Goal: Task Accomplishment & Management: Use online tool/utility

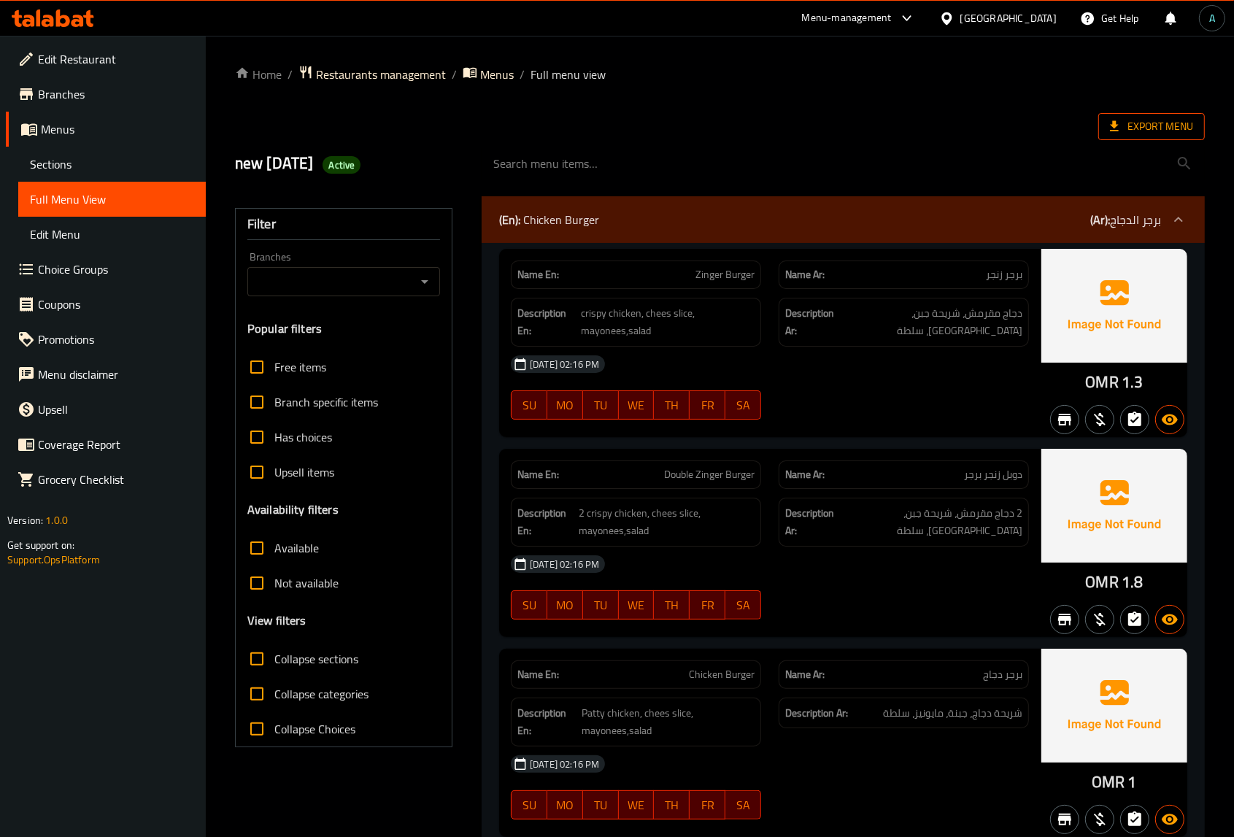
click at [1162, 125] on span "Export Menu" at bounding box center [1151, 126] width 83 height 18
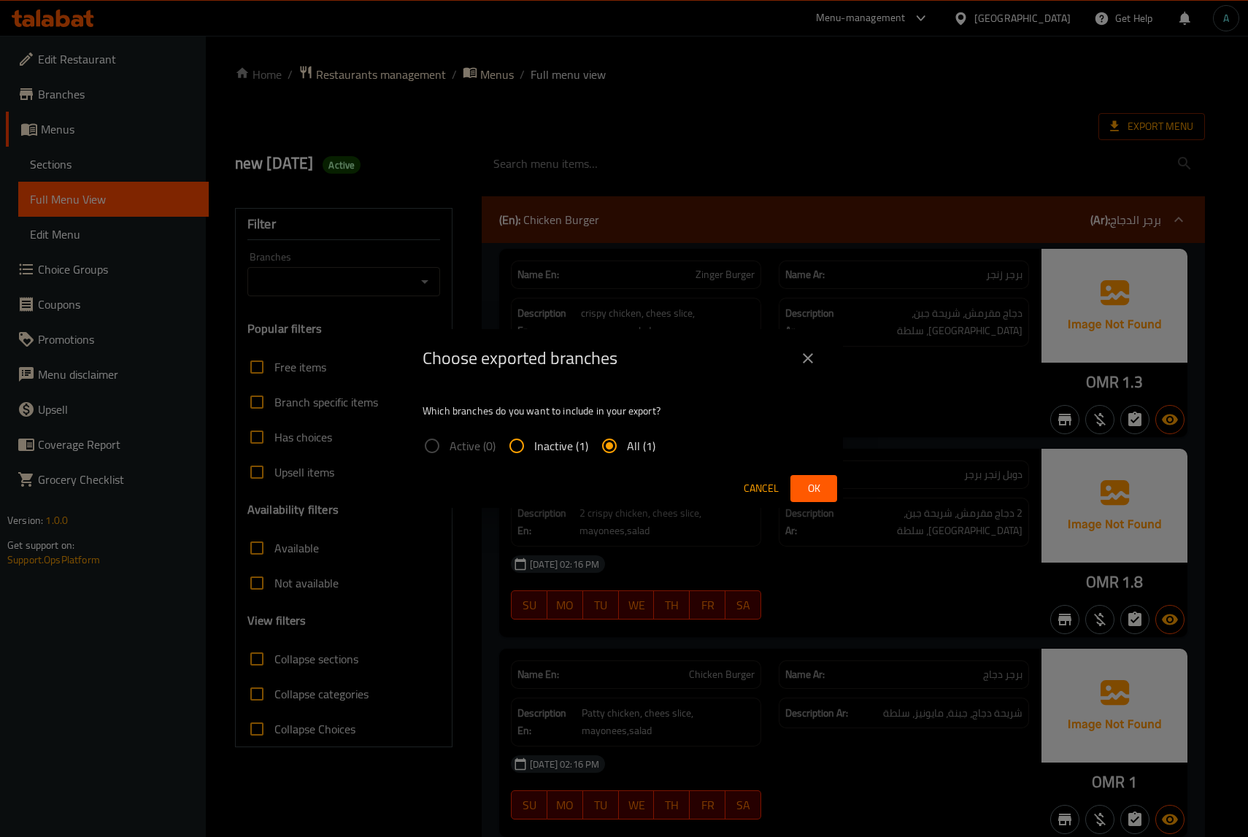
click at [328, 292] on div "Choose exported branches Which branches do you want to include in your export? …" at bounding box center [624, 418] width 1248 height 837
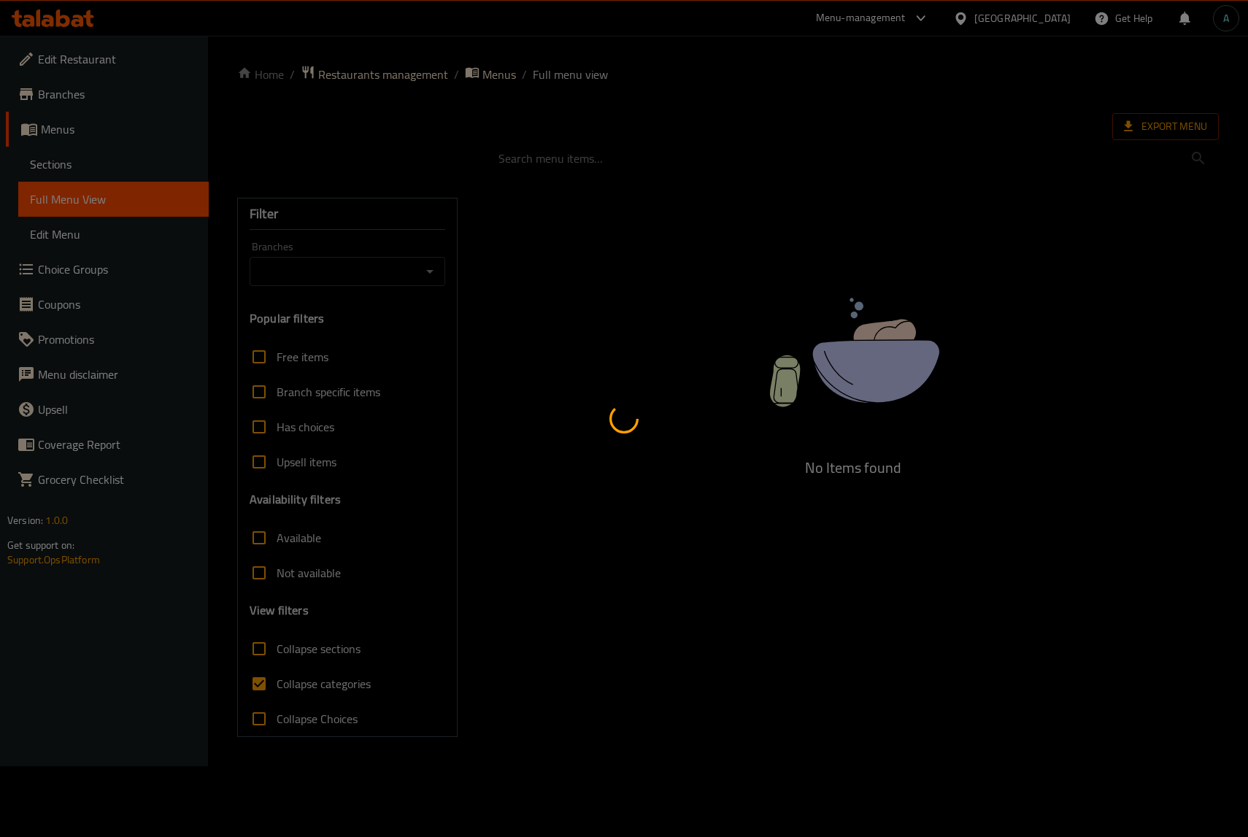
click at [279, 677] on div at bounding box center [624, 418] width 1248 height 837
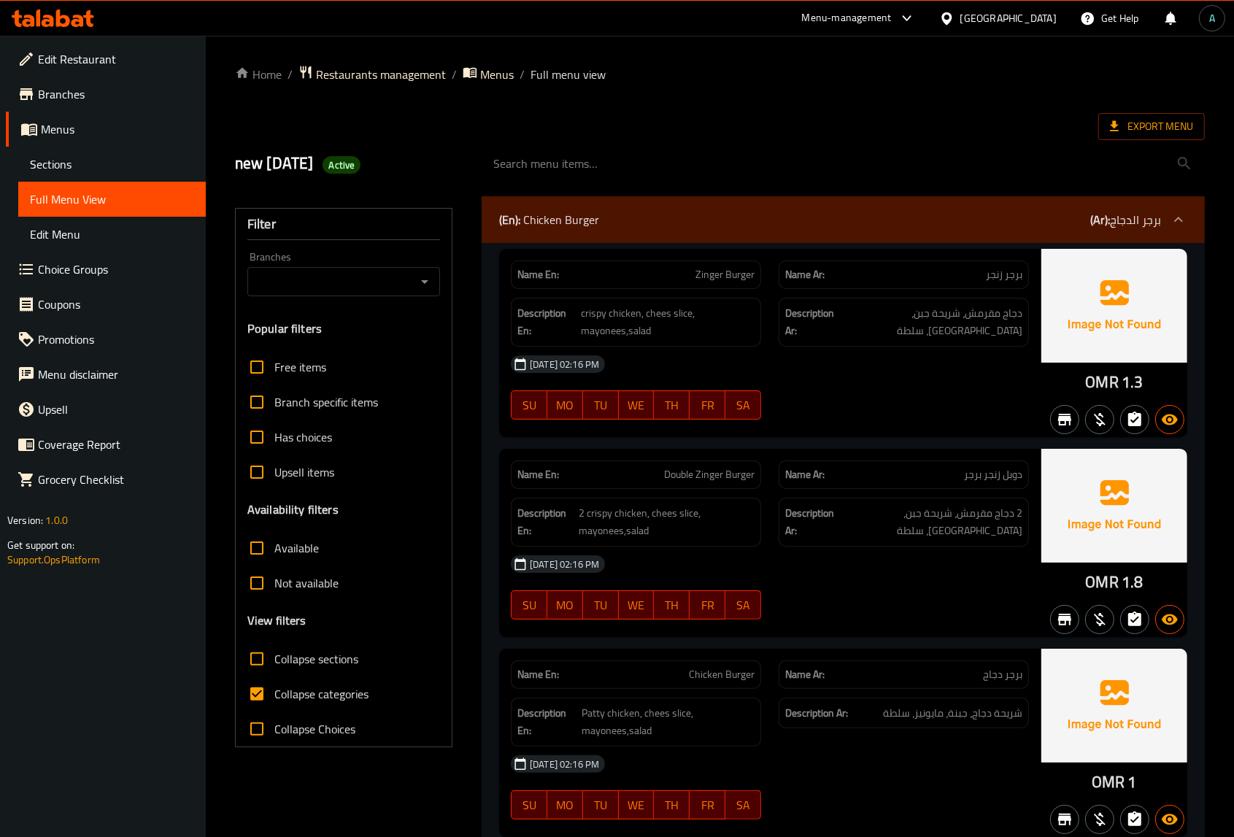
click at [63, 19] on icon at bounding box center [53, 18] width 82 height 18
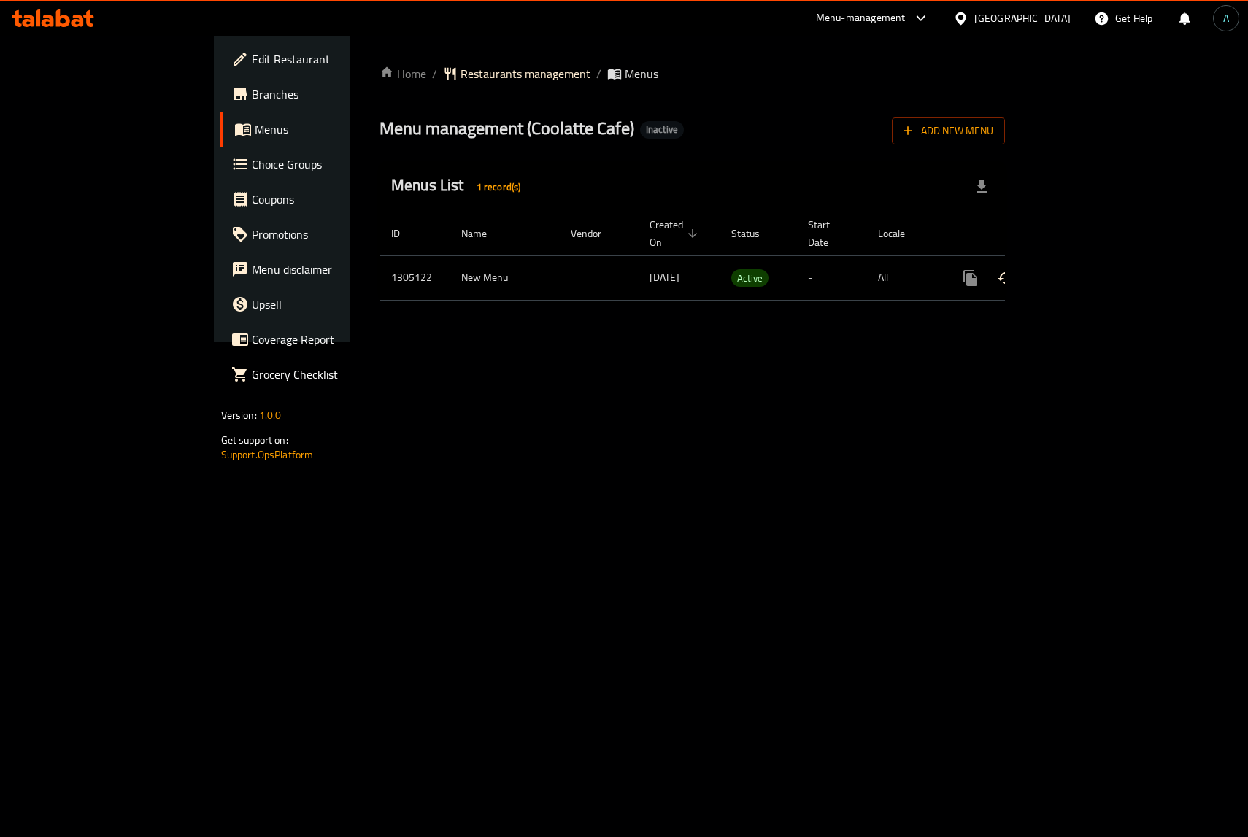
click at [1082, 271] on icon "enhanced table" at bounding box center [1075, 277] width 13 height 13
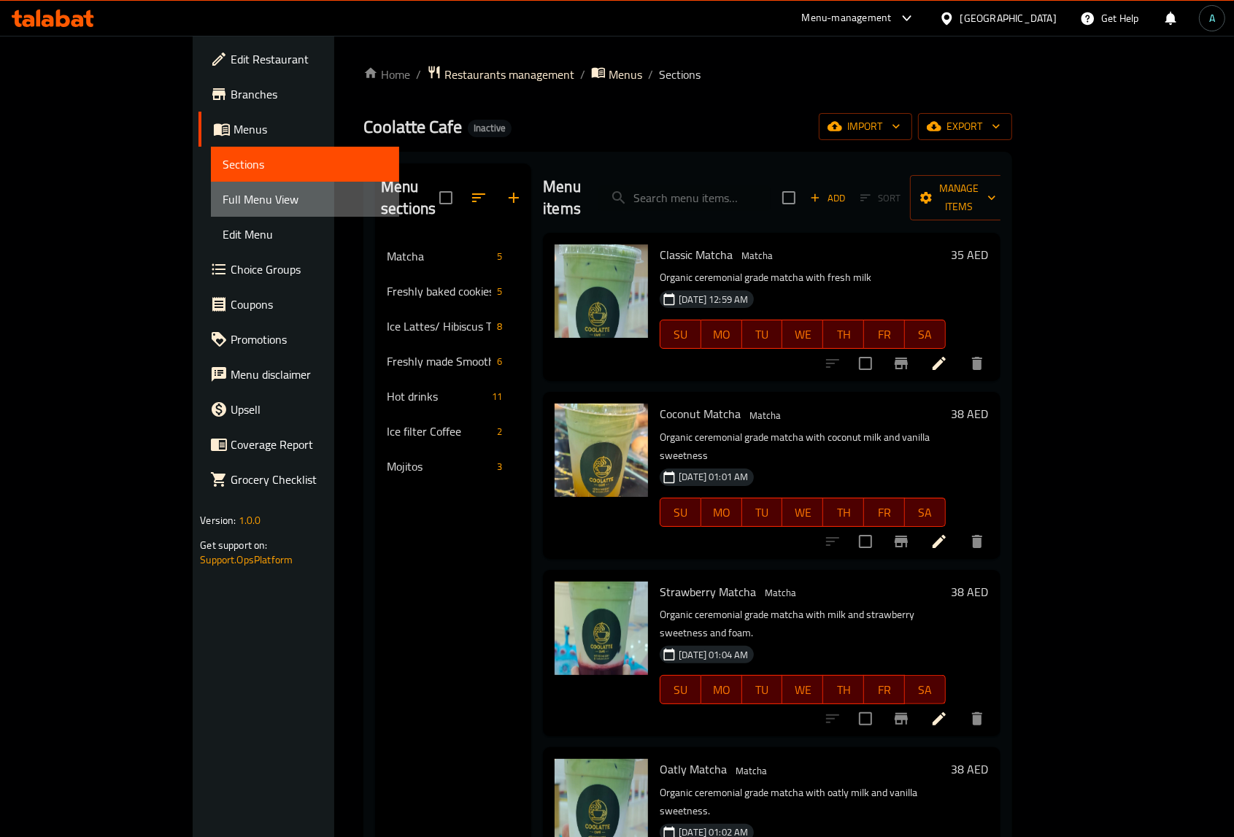
click at [223, 198] on span "Full Menu View" at bounding box center [305, 199] width 164 height 18
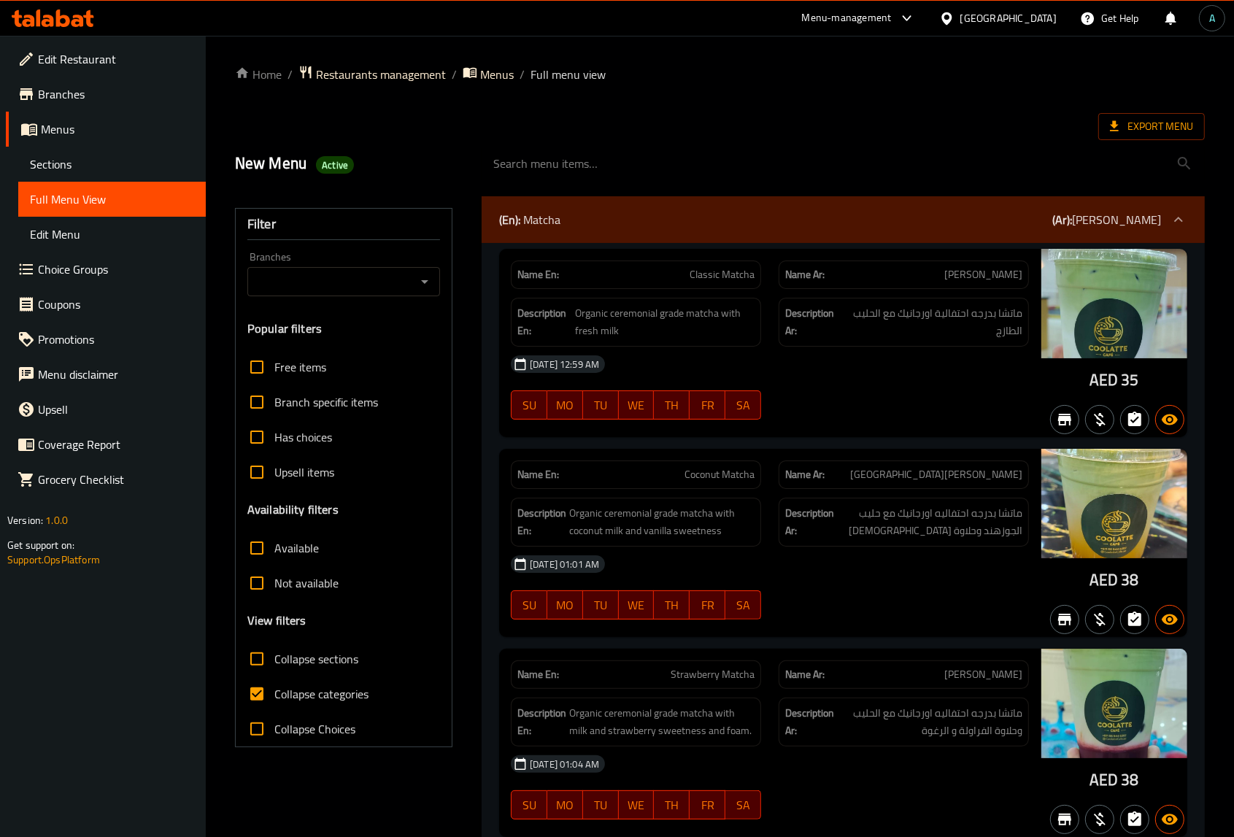
click at [296, 681] on label "Collapse categories" at bounding box center [303, 693] width 129 height 35
click at [274, 681] on input "Collapse categories" at bounding box center [256, 693] width 35 height 35
checkbox input "false"
drag, startPoint x: 1088, startPoint y: 382, endPoint x: 1084, endPoint y: 343, distance: 38.9
click at [1115, 385] on div "AED 35" at bounding box center [1114, 343] width 146 height 188
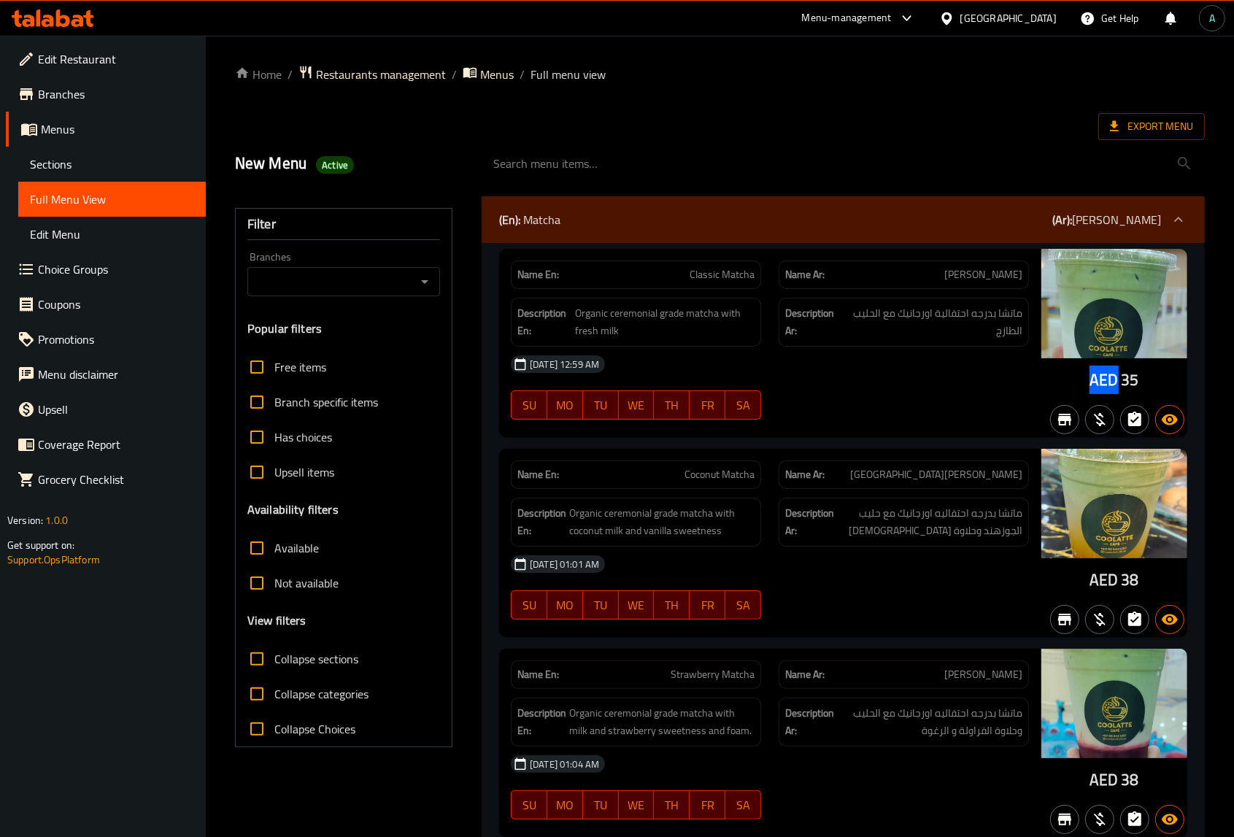
copy span "AED"
click at [331, 166] on span "Active" at bounding box center [335, 165] width 38 height 14
copy span "Active"
click at [735, 84] on ol "Home / Restaurants management / Menus / Full menu view" at bounding box center [720, 74] width 970 height 19
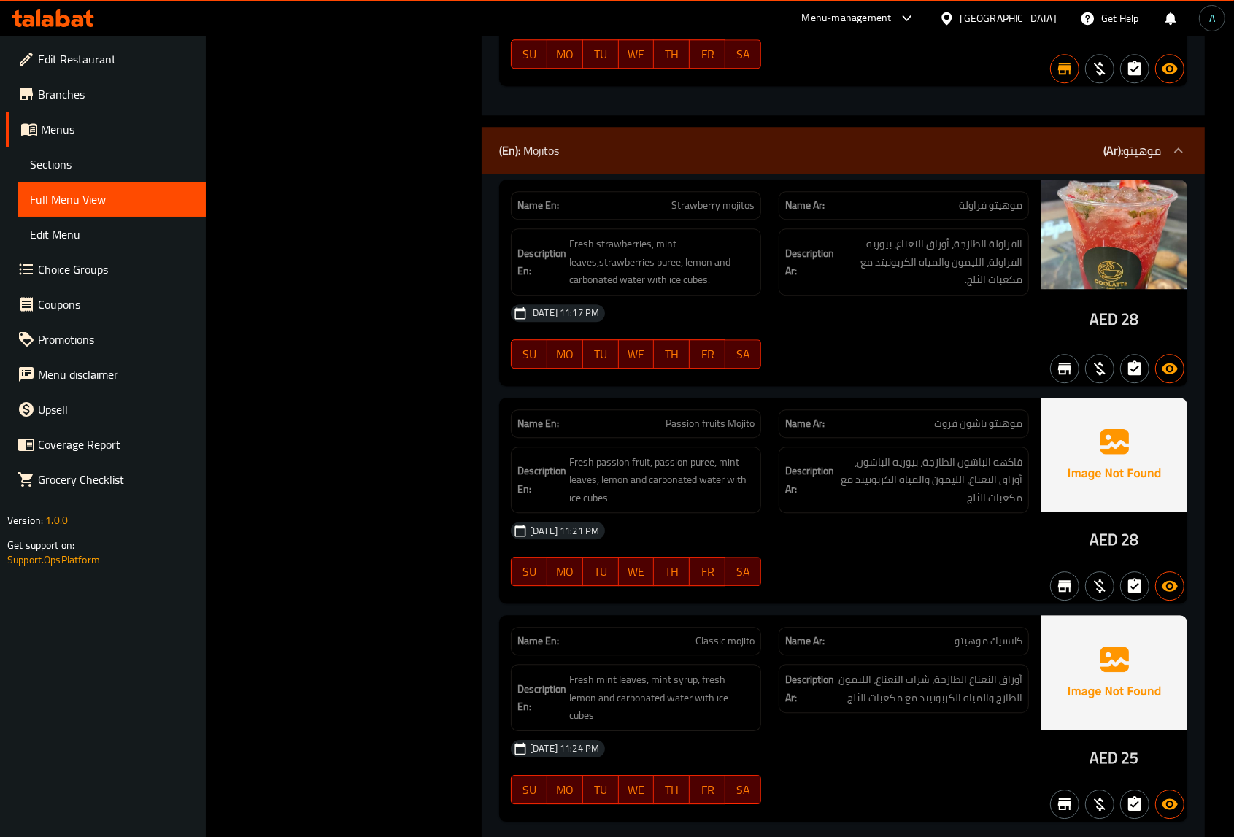
scroll to position [8561, 0]
